Goal: Entertainment & Leisure: Browse casually

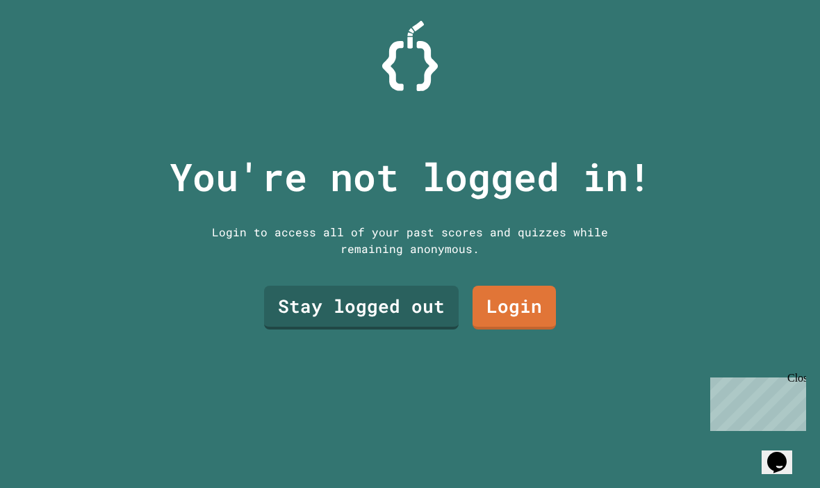
click at [383, 320] on link "Stay logged out" at bounding box center [361, 308] width 195 height 44
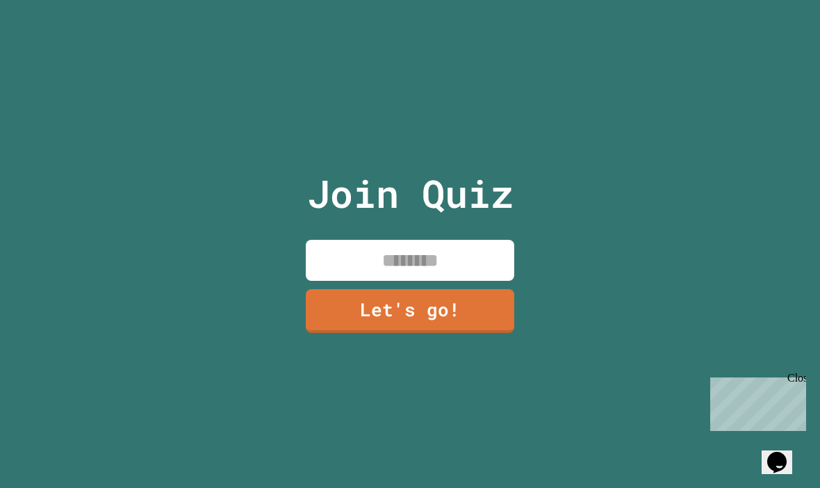
click at [411, 281] on input at bounding box center [410, 260] width 209 height 41
click at [459, 316] on link "Let's go!" at bounding box center [410, 311] width 209 height 44
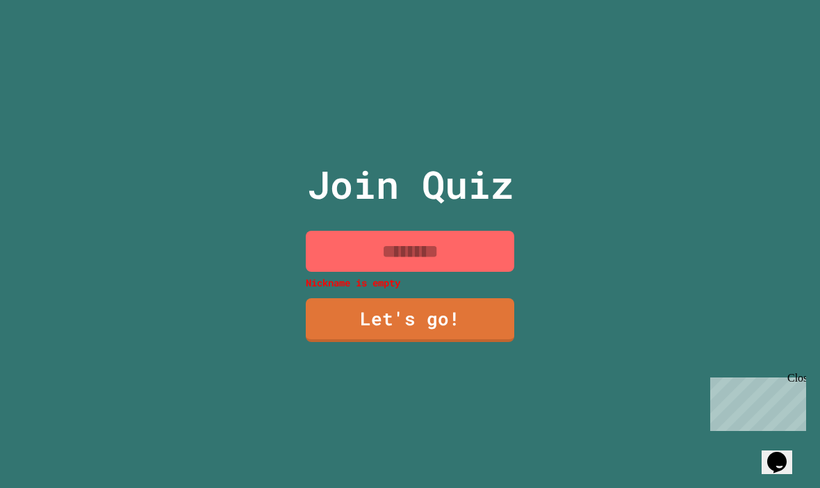
click at [468, 272] on input at bounding box center [410, 251] width 209 height 41
click at [490, 261] on input at bounding box center [410, 251] width 209 height 41
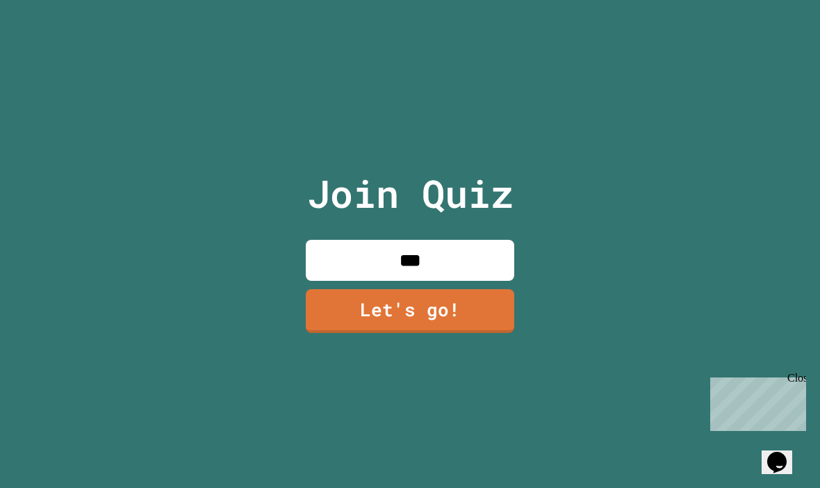
type input "****"
click at [501, 333] on link "Let's go!" at bounding box center [410, 311] width 209 height 44
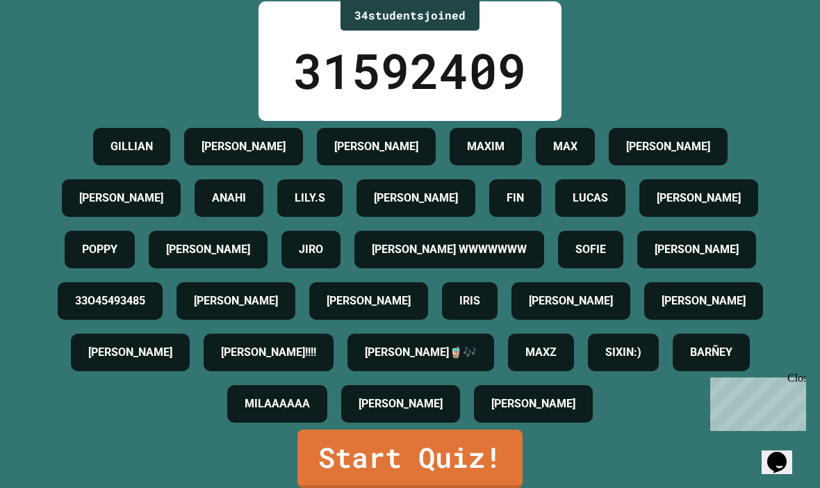
scroll to position [48, 0]
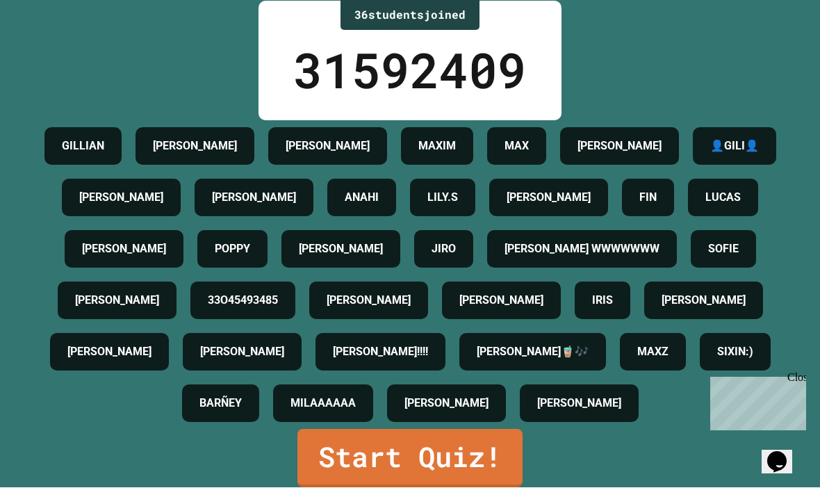
click at [517, 438] on link "Start Quiz!" at bounding box center [410, 459] width 225 height 58
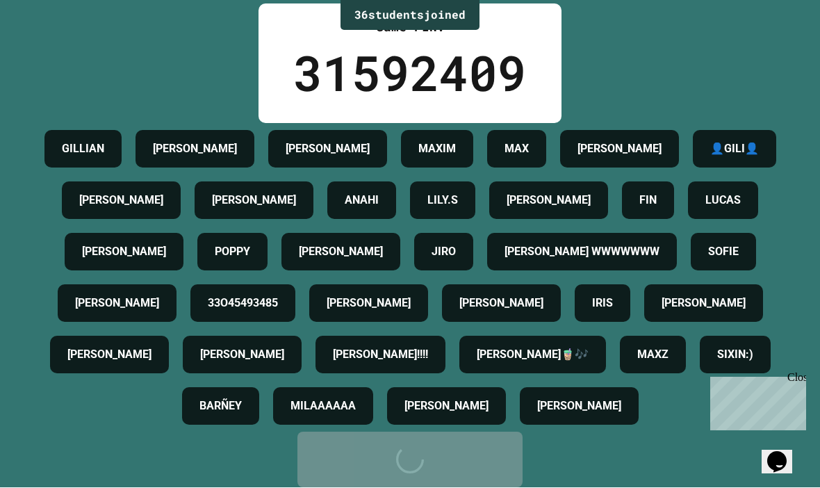
scroll to position [0, 0]
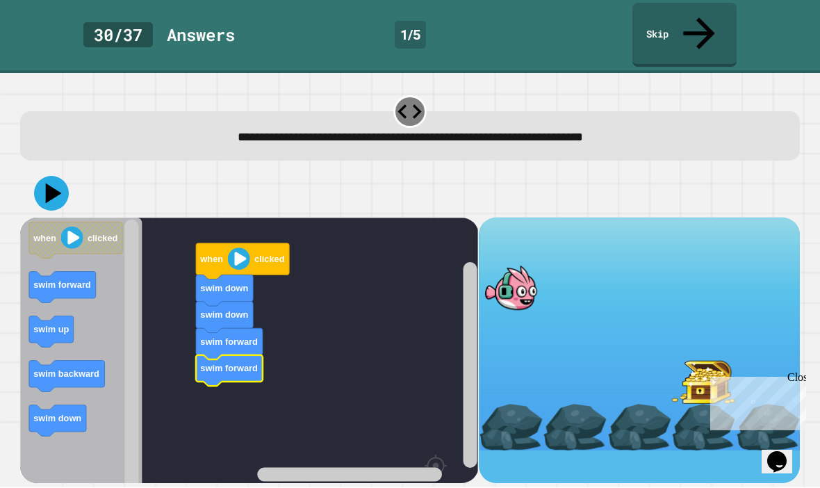
click at [245, 364] on text "swim forward" at bounding box center [230, 369] width 58 height 10
click at [243, 244] on icon "Blockly Workspace" at bounding box center [242, 262] width 93 height 36
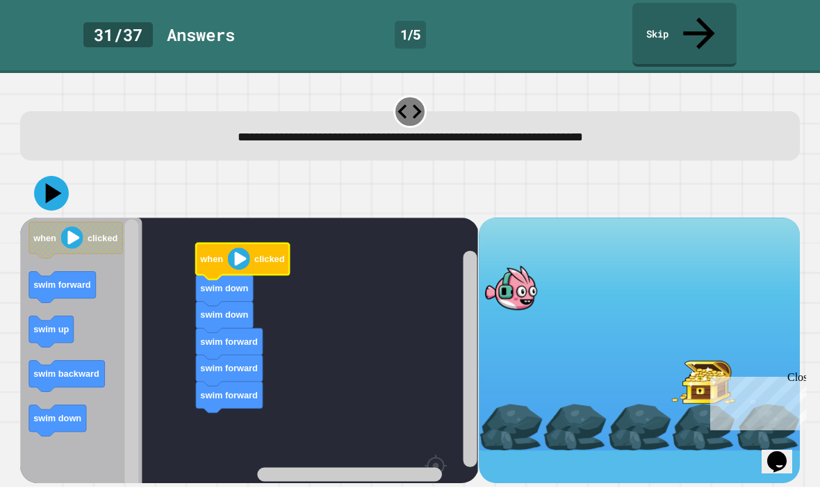
click at [49, 184] on icon at bounding box center [54, 194] width 16 height 20
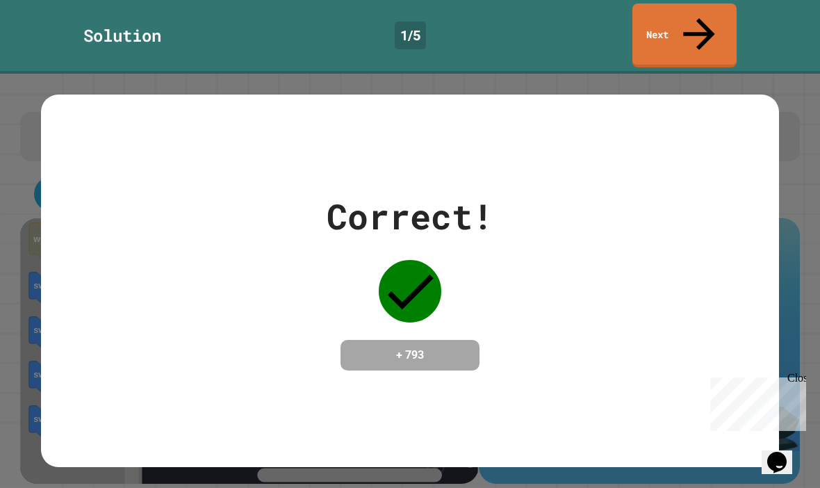
click at [710, 19] on link "Next" at bounding box center [685, 35] width 104 height 64
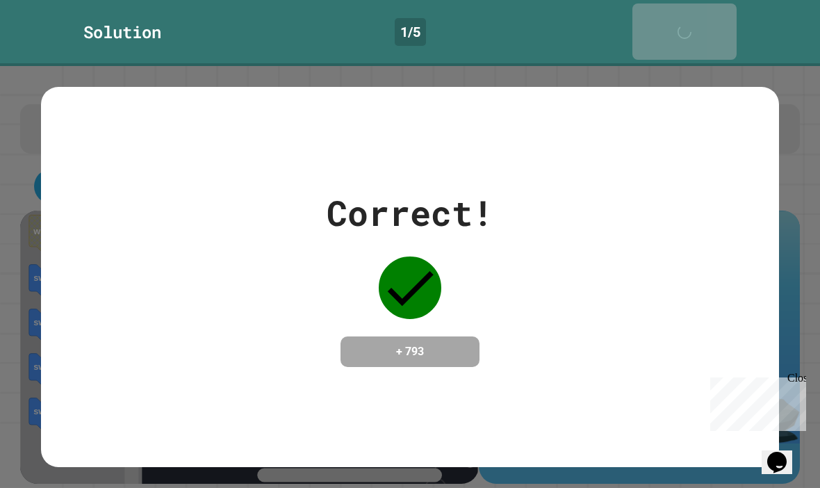
click at [710, 19] on link "Next" at bounding box center [685, 31] width 104 height 56
click at [702, 25] on icon at bounding box center [688, 39] width 28 height 28
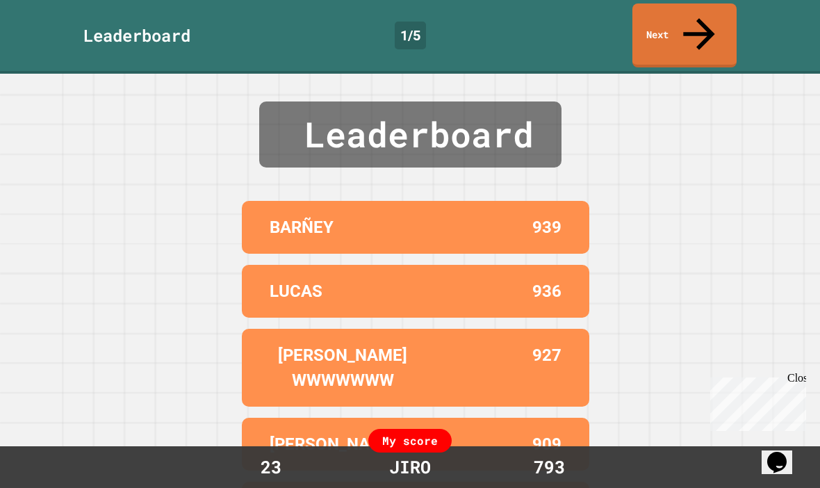
click at [702, 21] on icon at bounding box center [699, 33] width 47 height 47
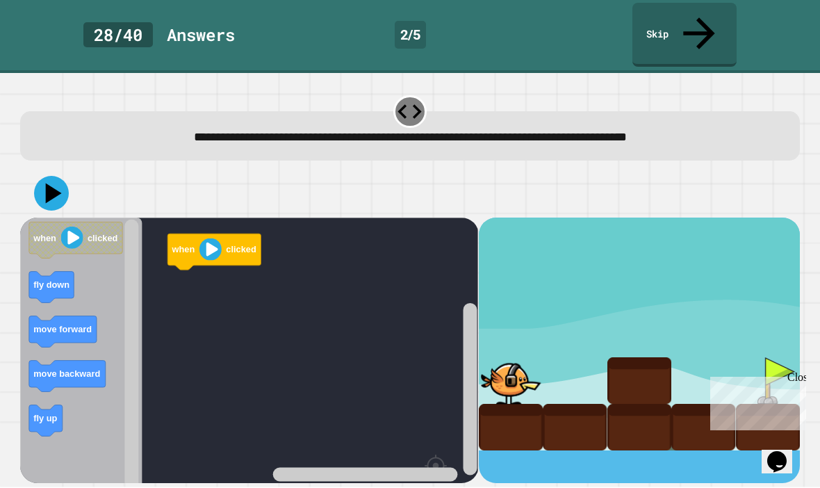
scroll to position [48, 0]
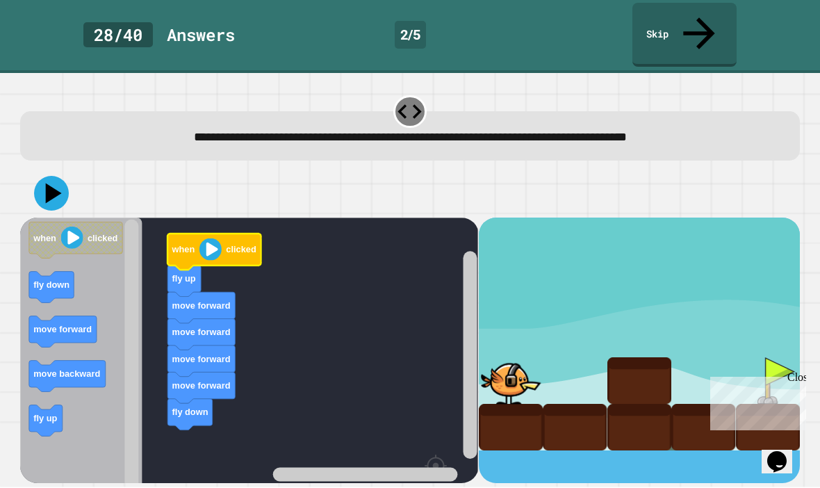
click at [233, 245] on text "clicked" at bounding box center [242, 250] width 30 height 10
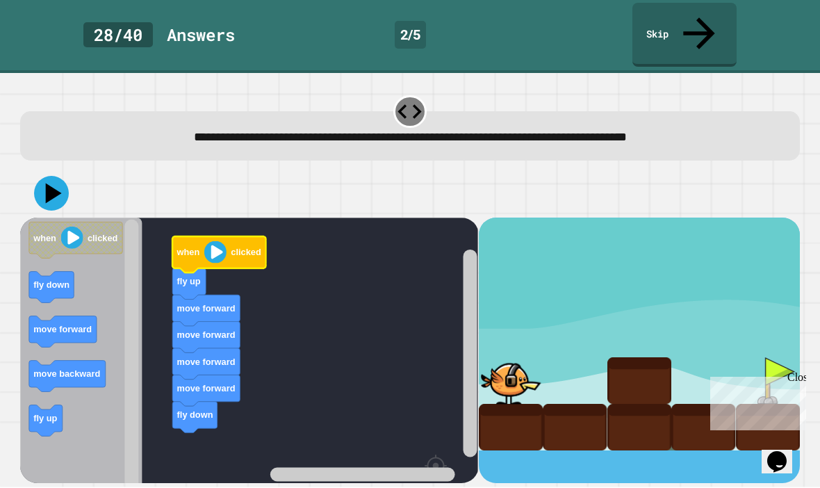
click at [46, 177] on icon at bounding box center [51, 194] width 35 height 35
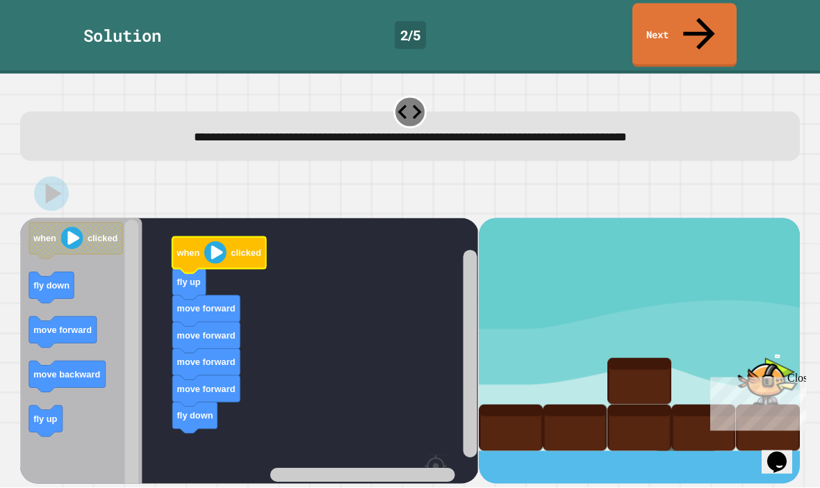
scroll to position [0, 0]
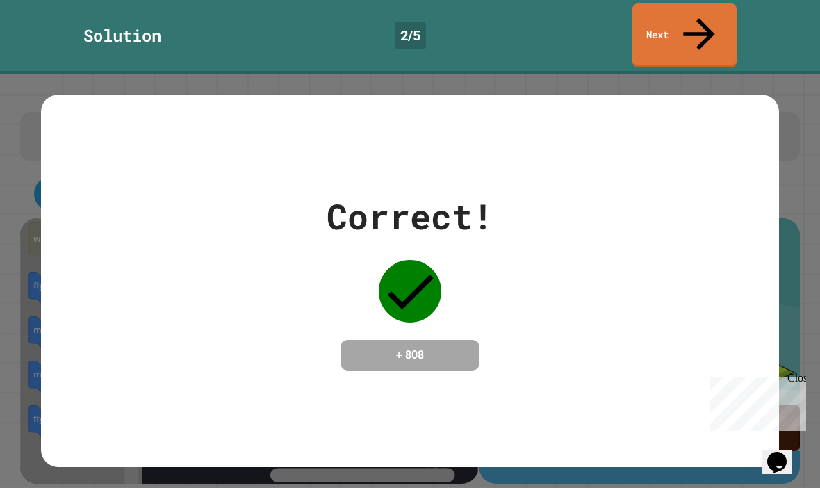
click at [694, 22] on icon at bounding box center [699, 33] width 47 height 47
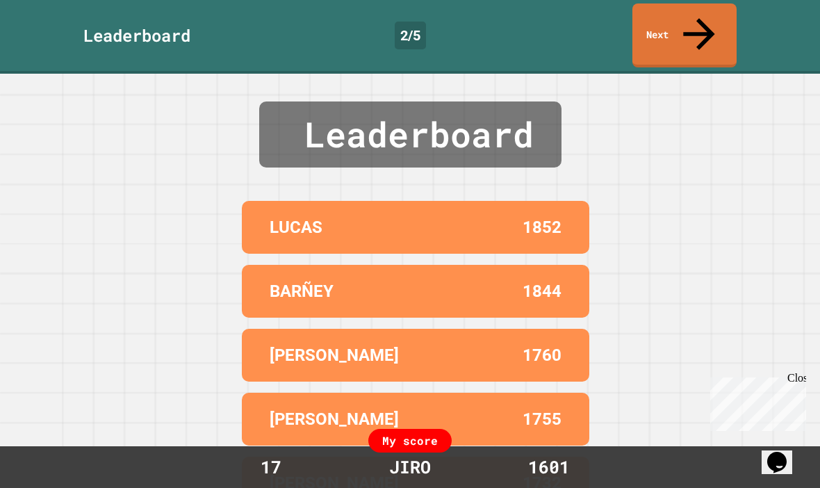
click at [681, 33] on link "Next" at bounding box center [685, 35] width 104 height 64
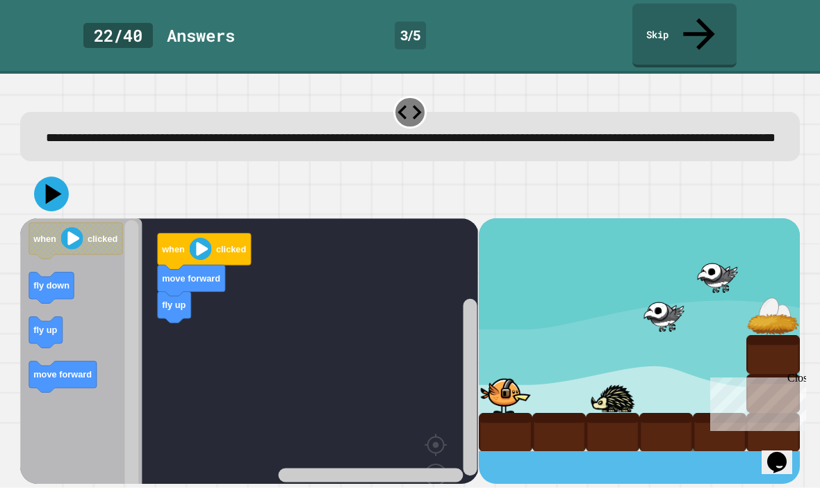
scroll to position [48, 0]
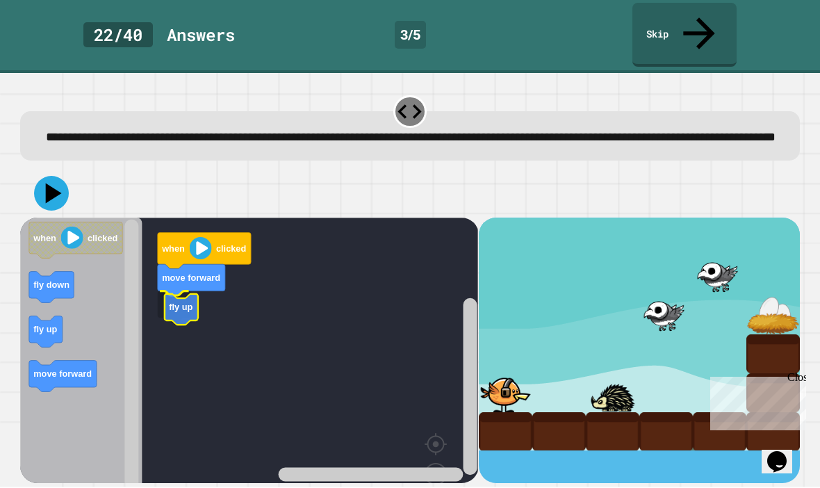
click at [165, 294] on icon "Blockly Workspace" at bounding box center [181, 309] width 33 height 31
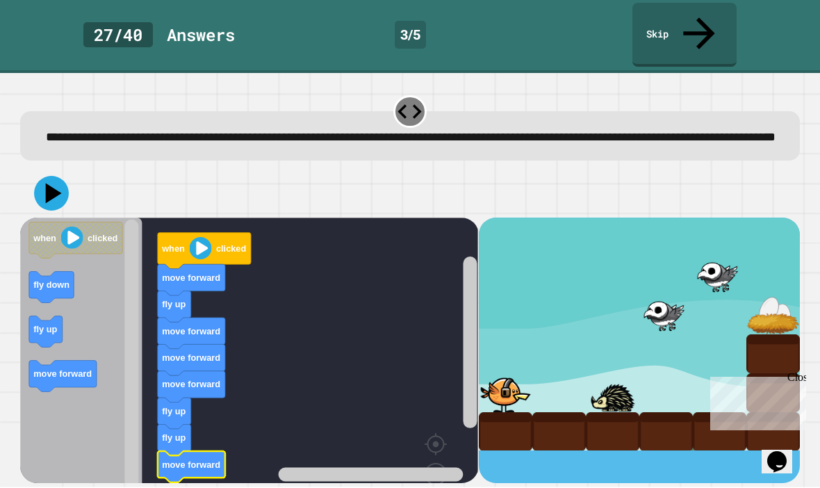
click at [59, 177] on icon at bounding box center [51, 194] width 35 height 35
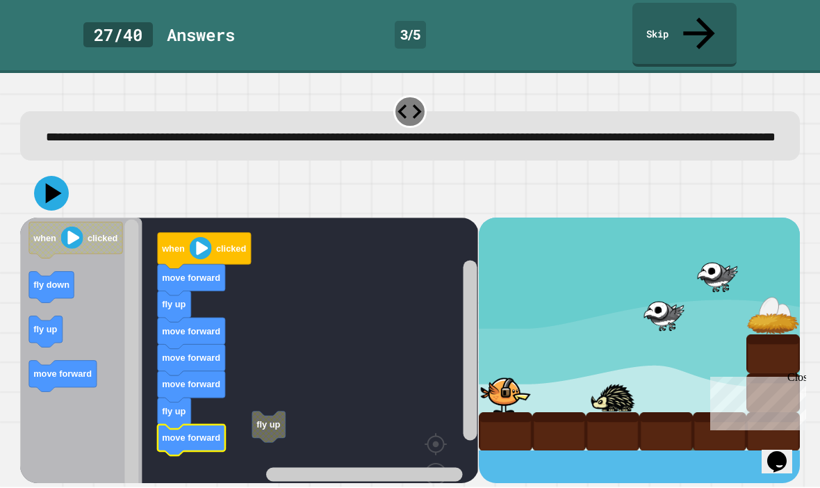
click at [57, 177] on icon at bounding box center [51, 194] width 35 height 35
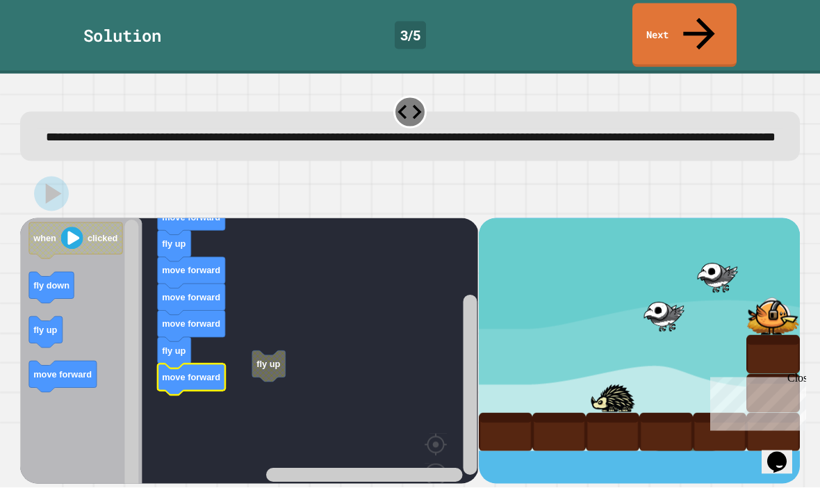
scroll to position [0, 0]
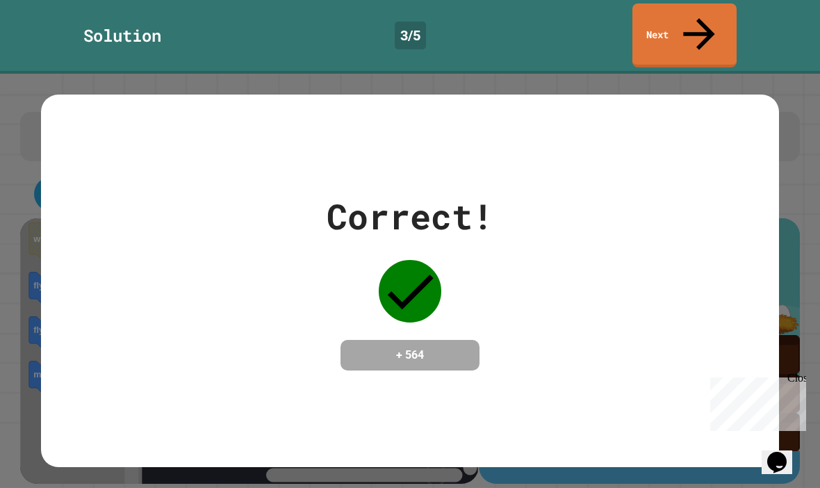
click at [688, 15] on link "Next" at bounding box center [685, 35] width 104 height 64
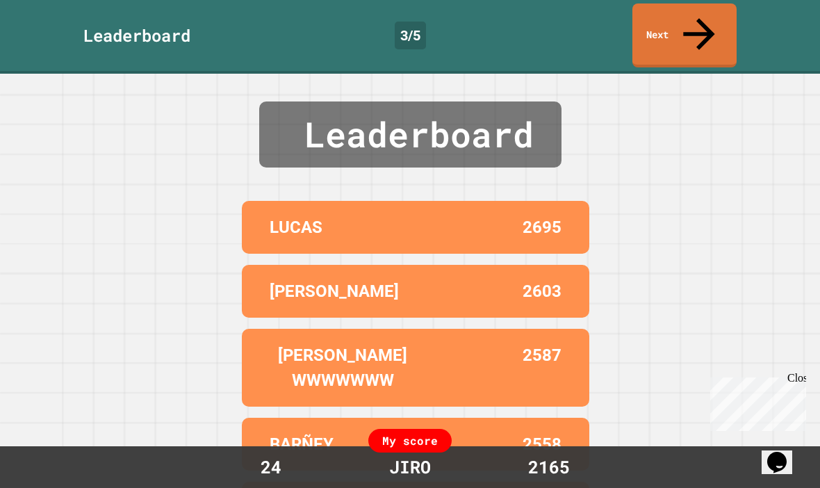
click at [697, 27] on link "Next" at bounding box center [685, 35] width 104 height 64
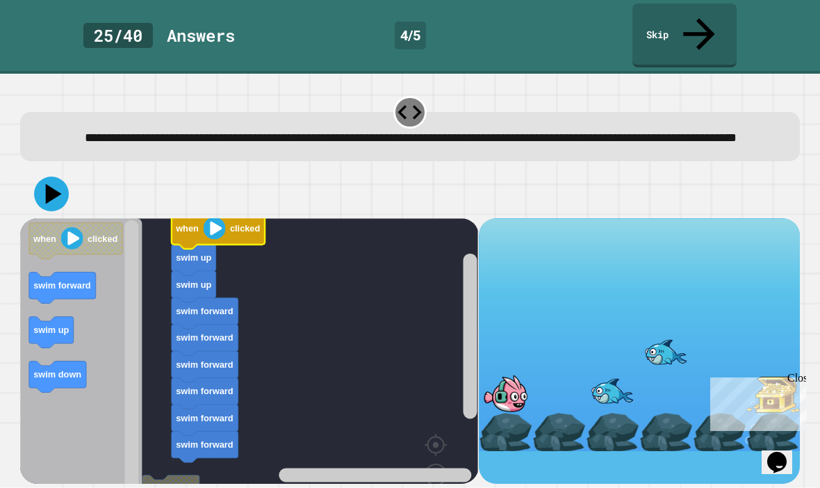
click at [209, 244] on icon "Blockly Workspace" at bounding box center [194, 259] width 44 height 31
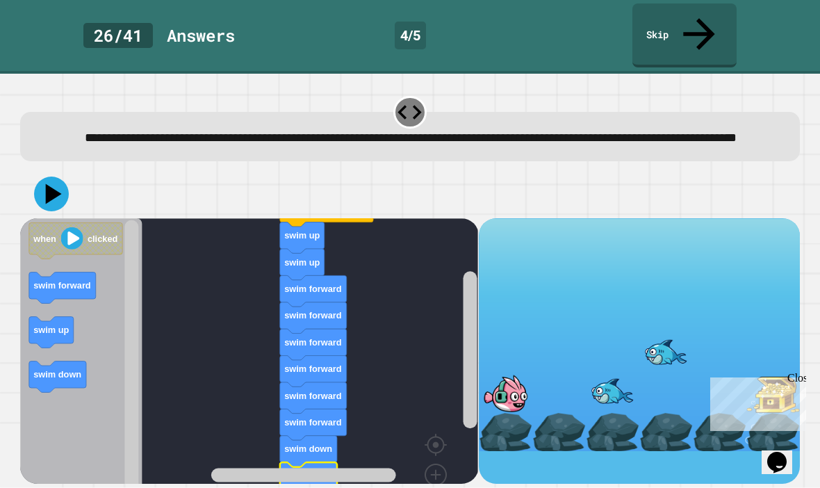
click at [61, 170] on div at bounding box center [409, 194] width 779 height 49
click at [60, 170] on div at bounding box center [409, 194] width 779 height 49
click at [47, 187] on icon at bounding box center [54, 194] width 16 height 20
click at [58, 181] on icon at bounding box center [51, 194] width 35 height 35
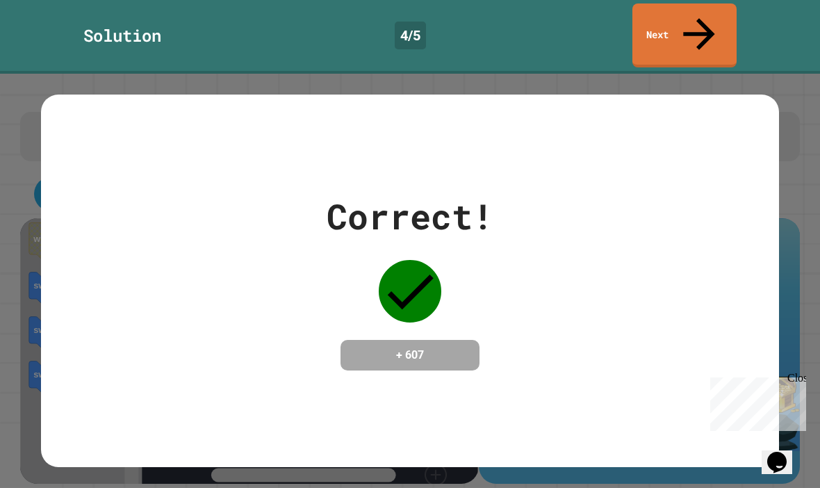
click at [694, 23] on icon at bounding box center [699, 33] width 47 height 47
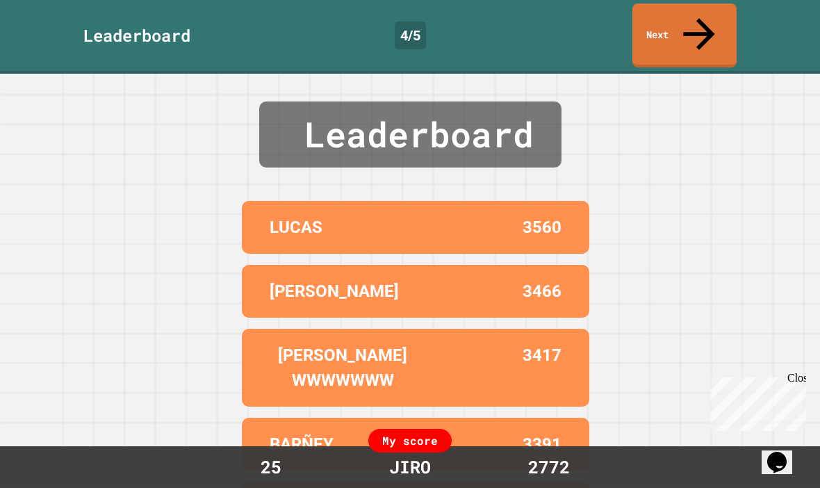
click at [749, 29] on div "Leaderboard 4 / 5 Next" at bounding box center [410, 35] width 820 height 64
click at [713, 3] on link "Next" at bounding box center [685, 35] width 104 height 64
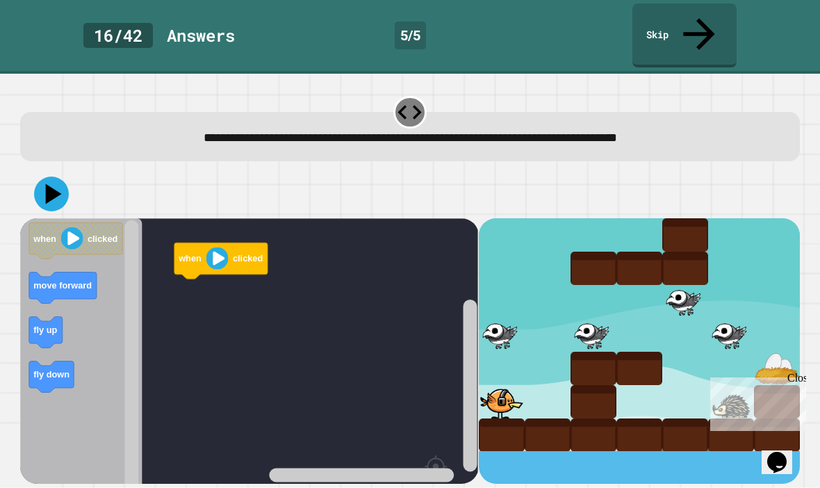
scroll to position [48, 0]
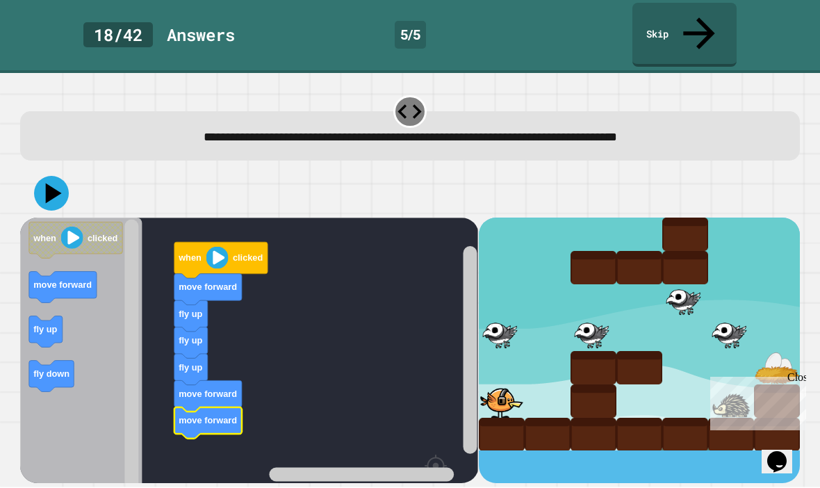
click at [134, 254] on rect "Blockly Workspace" at bounding box center [132, 390] width 14 height 341
click at [165, 218] on rect "Blockly Workspace" at bounding box center [249, 390] width 458 height 344
click at [348, 218] on rect "Blockly Workspace" at bounding box center [249, 390] width 458 height 344
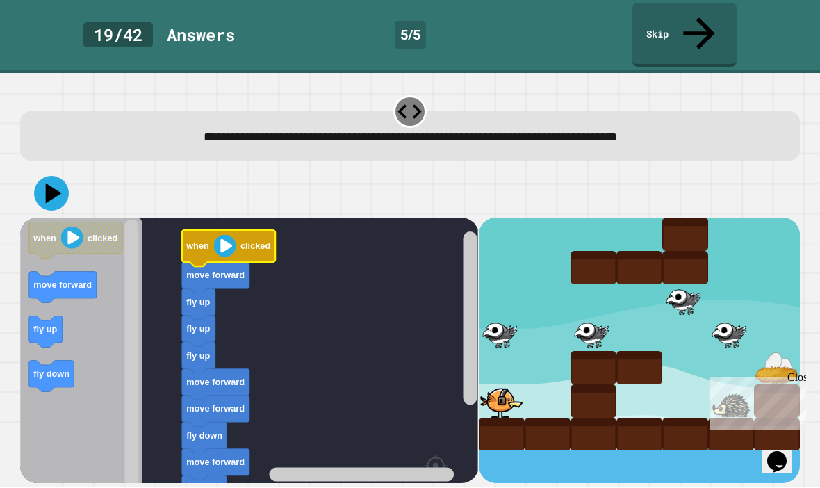
click at [190, 231] on icon "Blockly Workspace" at bounding box center [228, 249] width 93 height 36
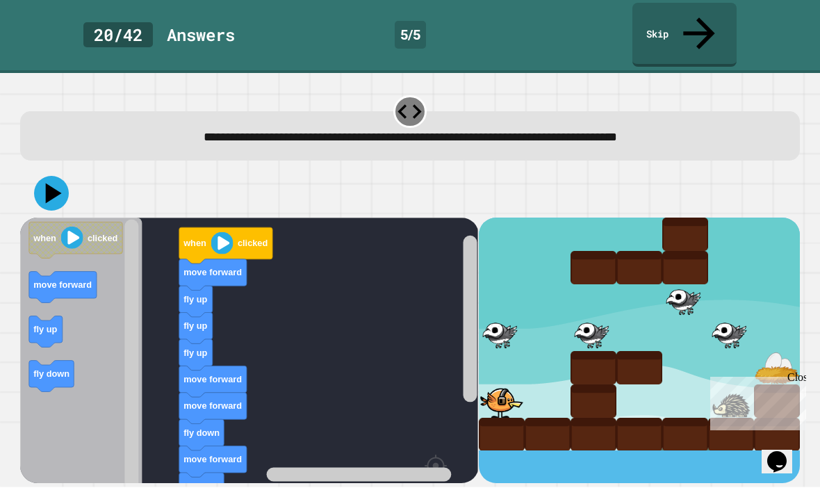
click at [49, 184] on icon at bounding box center [54, 194] width 16 height 20
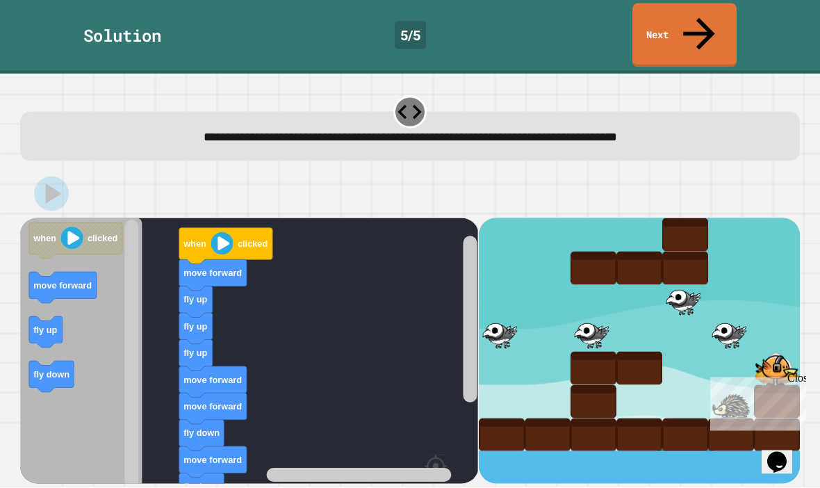
scroll to position [0, 0]
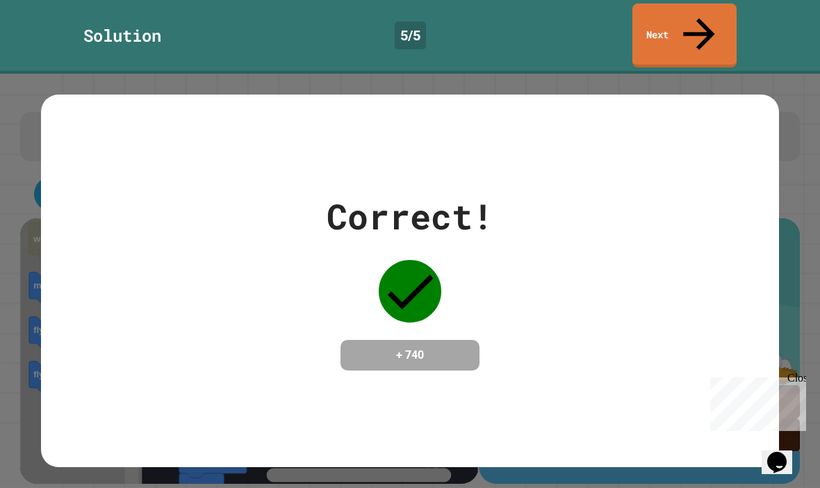
click at [695, 29] on link "Next" at bounding box center [685, 35] width 104 height 64
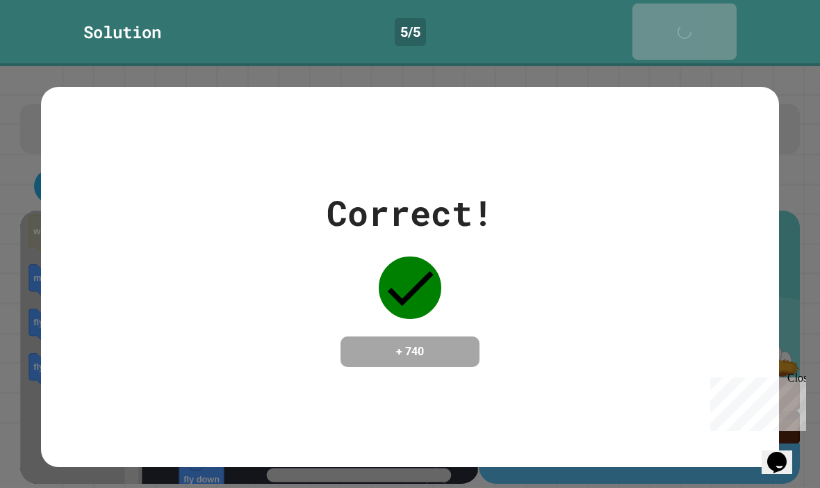
click at [695, 29] on link "Next" at bounding box center [685, 31] width 104 height 56
click at [692, 33] on link "Next" at bounding box center [685, 31] width 104 height 56
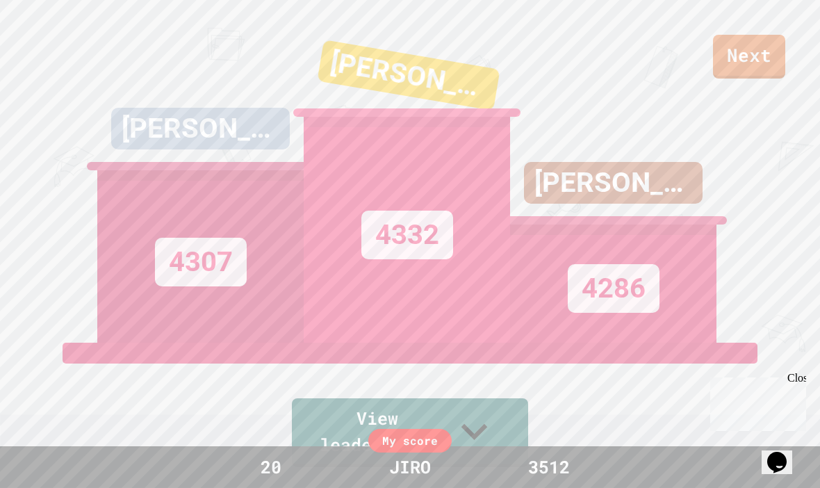
click at [758, 66] on link "Next" at bounding box center [749, 57] width 72 height 44
